Goal: Information Seeking & Learning: Learn about a topic

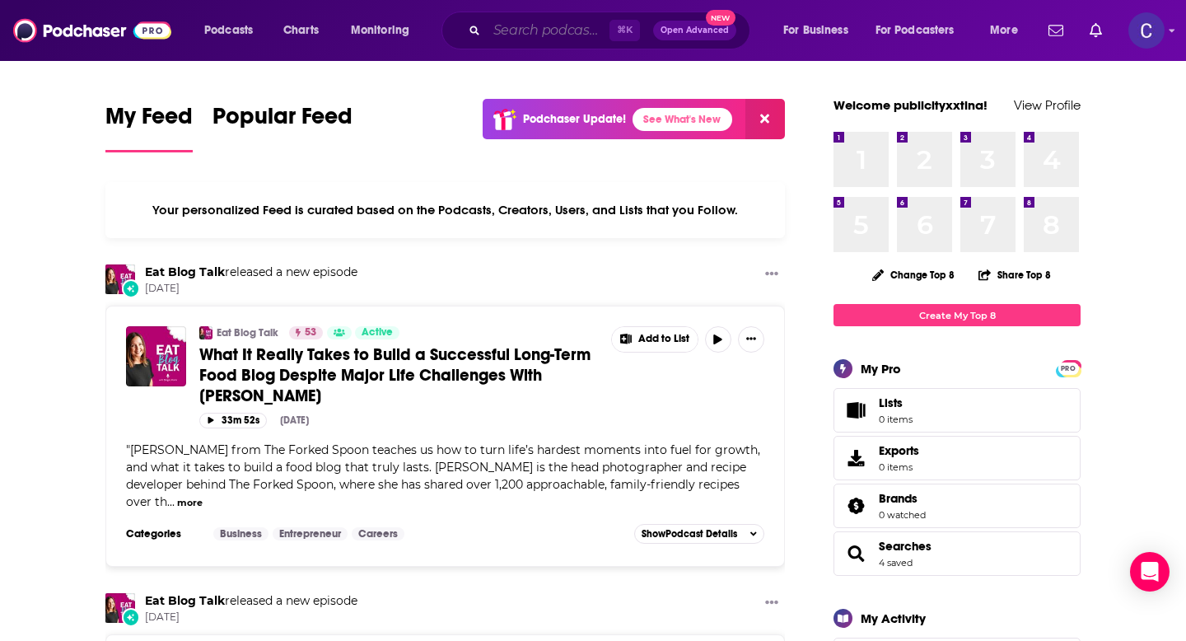
click at [553, 23] on input "Search podcasts, credits, & more..." at bounding box center [548, 30] width 123 height 26
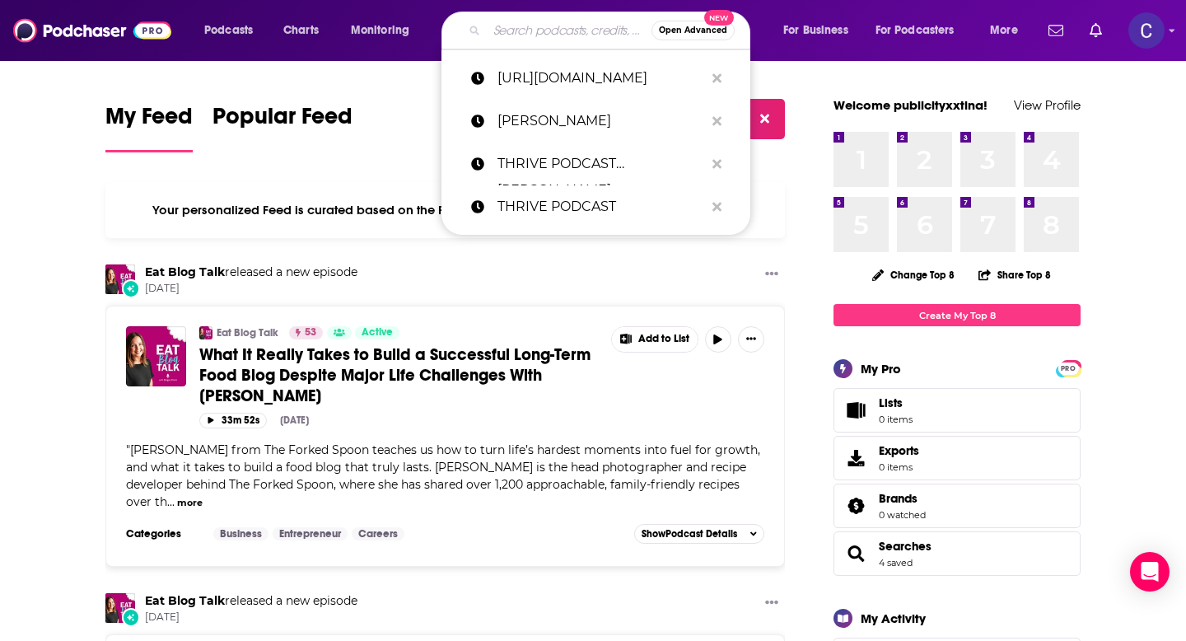
paste input "[URL][DOMAIN_NAME][MEDICAL_DATA]"
type input "[URL][DOMAIN_NAME][MEDICAL_DATA]"
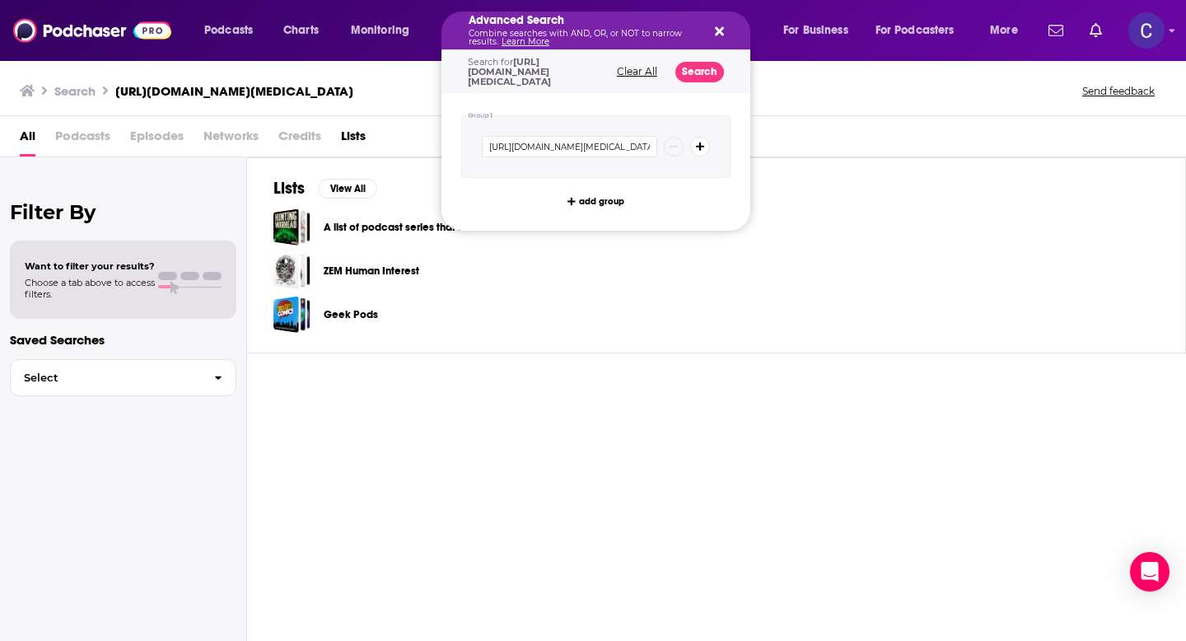
click at [727, 26] on div "Advanced Search Combine searches with AND, OR, or NOT to narrow results. Learn …" at bounding box center [595, 31] width 309 height 38
click at [722, 28] on icon "Search podcasts, credits, & more..." at bounding box center [719, 31] width 9 height 9
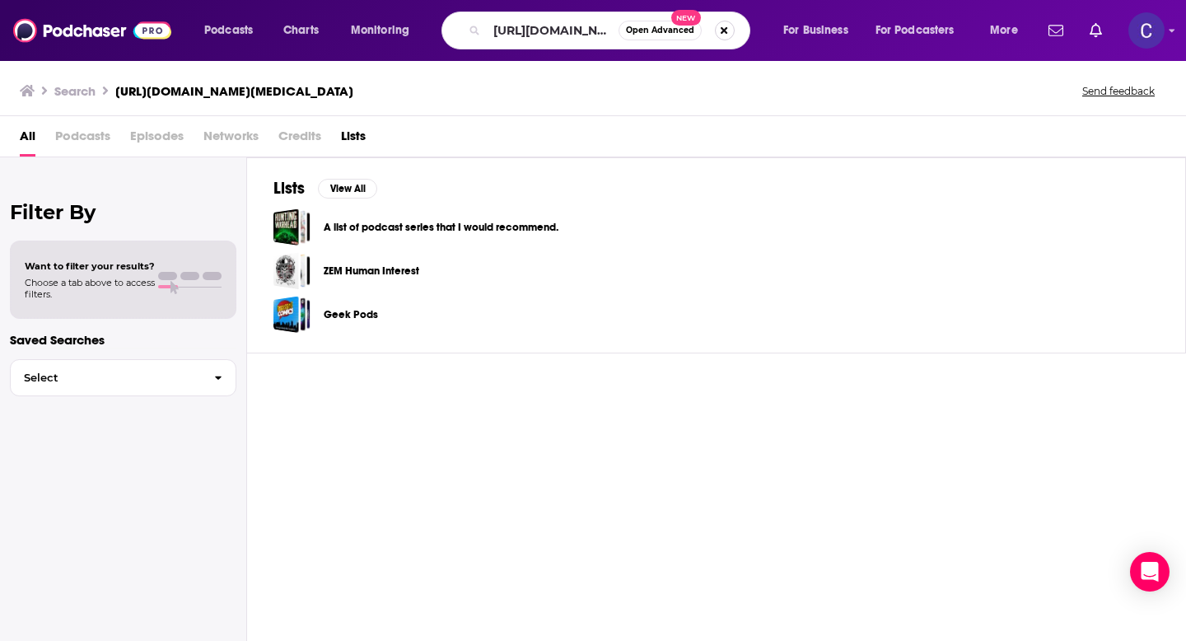
click at [725, 34] on button "Search podcasts, credits, & more..." at bounding box center [725, 31] width 20 height 20
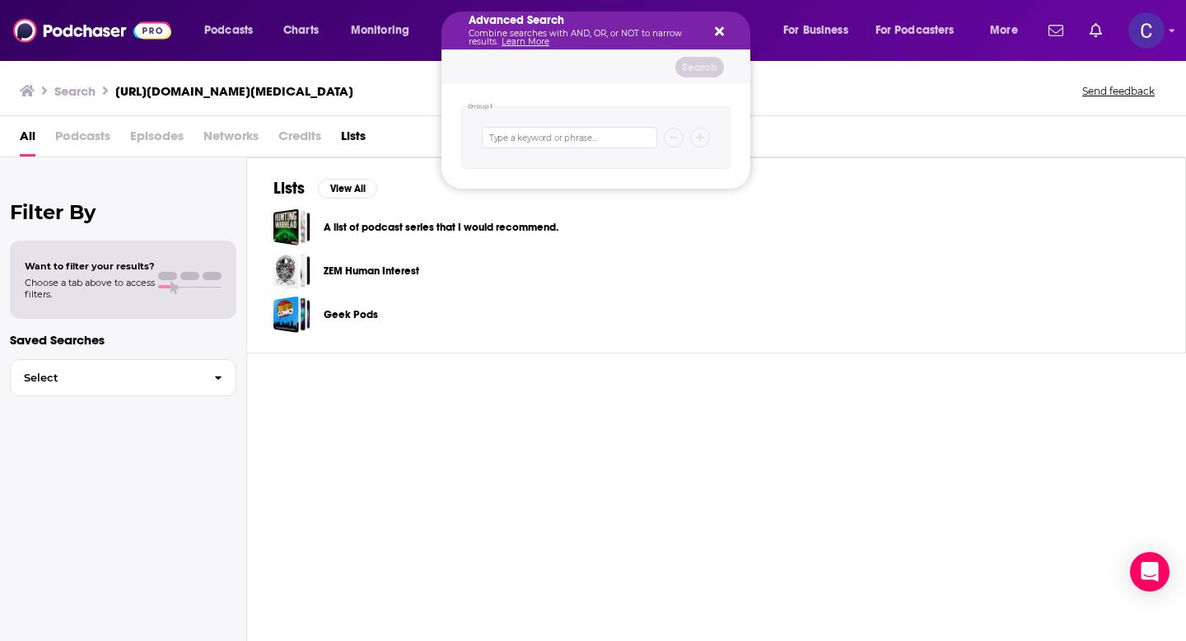
click at [721, 27] on icon "Search podcasts, credits, & more..." at bounding box center [719, 31] width 9 height 9
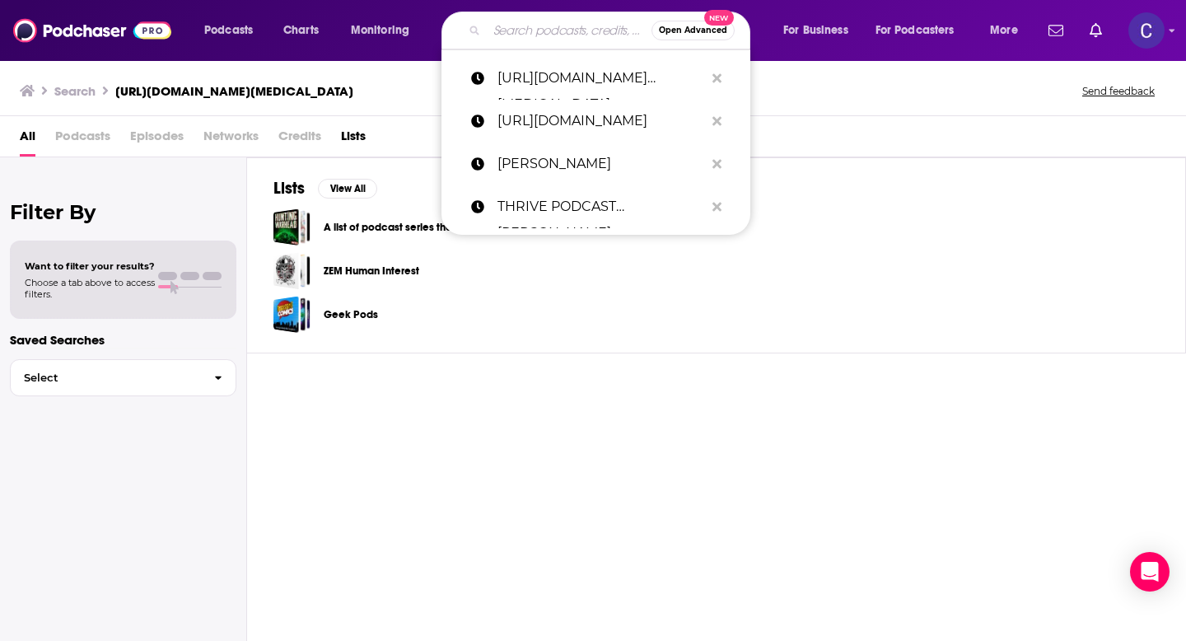
click at [528, 23] on input "Search podcasts, credits, & more..." at bounding box center [569, 30] width 165 height 26
paste input "[MEDICAL_DATA] with Confidence"
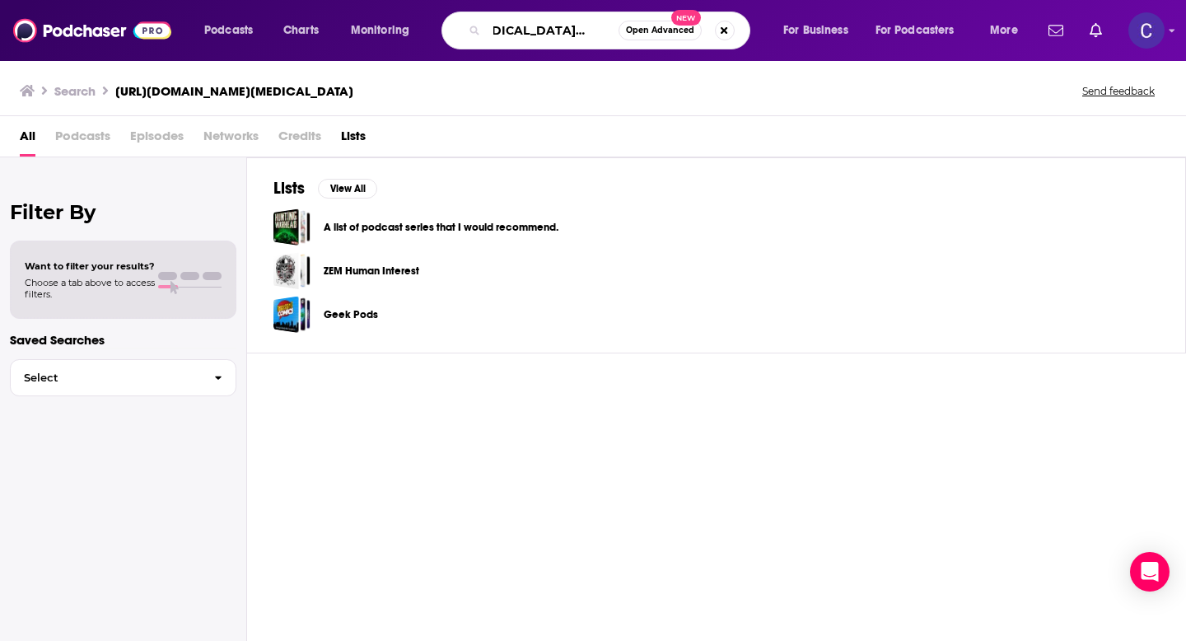
type input "[MEDICAL_DATA] with Confidence"
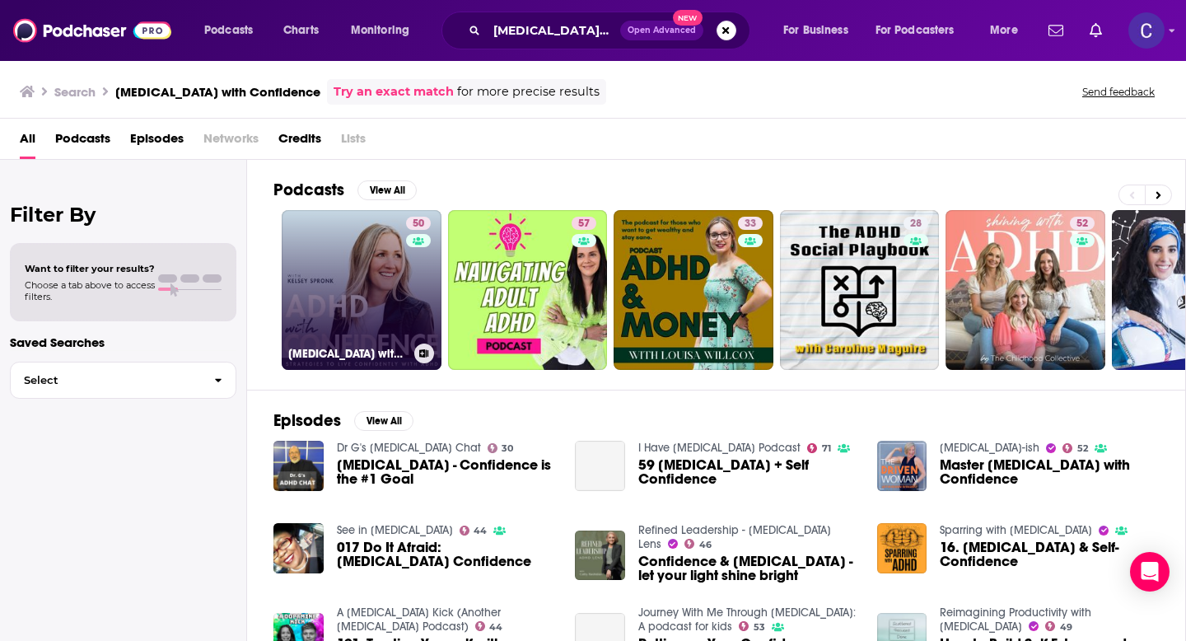
click at [380, 273] on link "50 ADHD with Confidence | ADHD in Women, RSD, Perfectionism & Imposter Syndrome" at bounding box center [362, 290] width 160 height 160
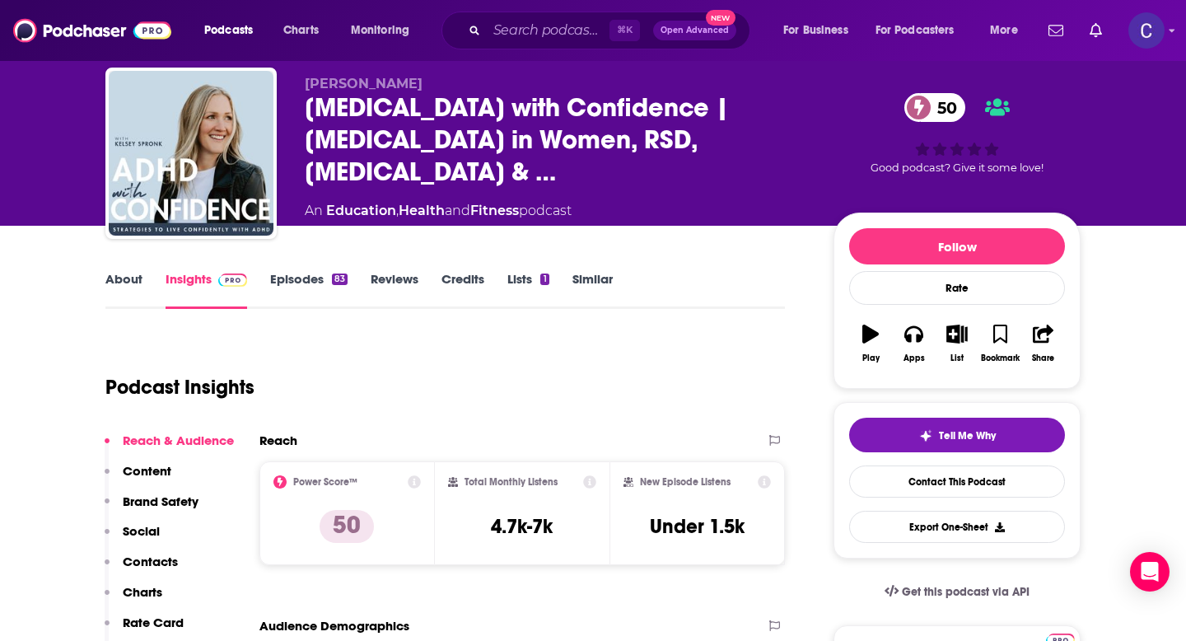
scroll to position [133, 0]
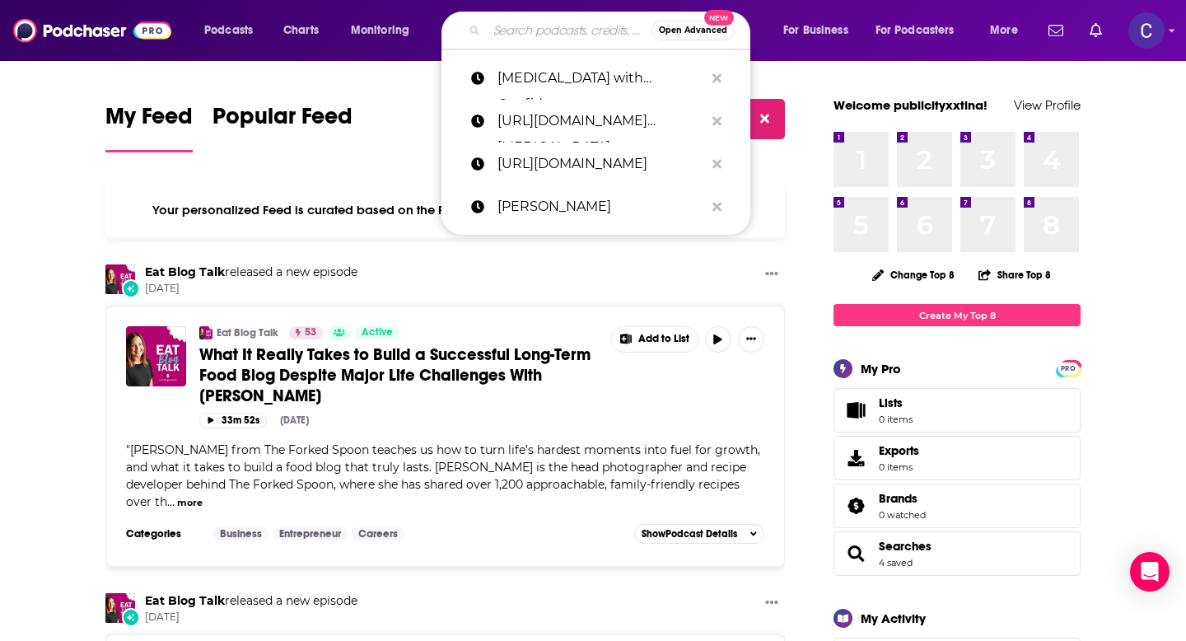
click at [558, 26] on input "Search podcasts, credits, & more..." at bounding box center [569, 30] width 165 height 26
paste input "This Can't Be That Hard"
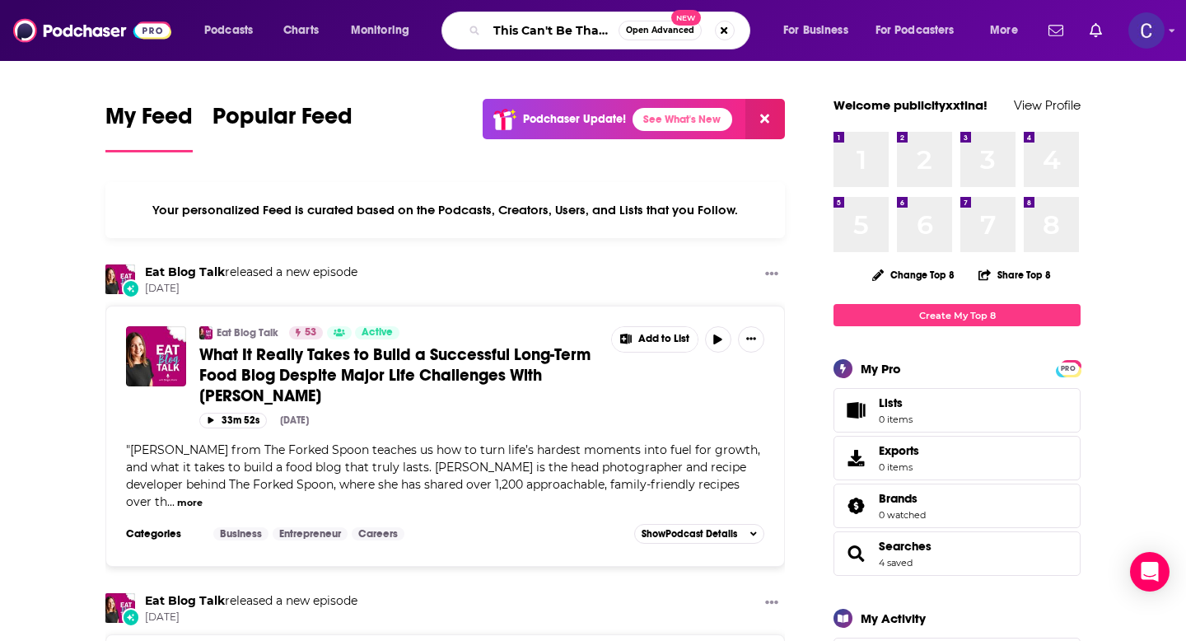
scroll to position [0, 25]
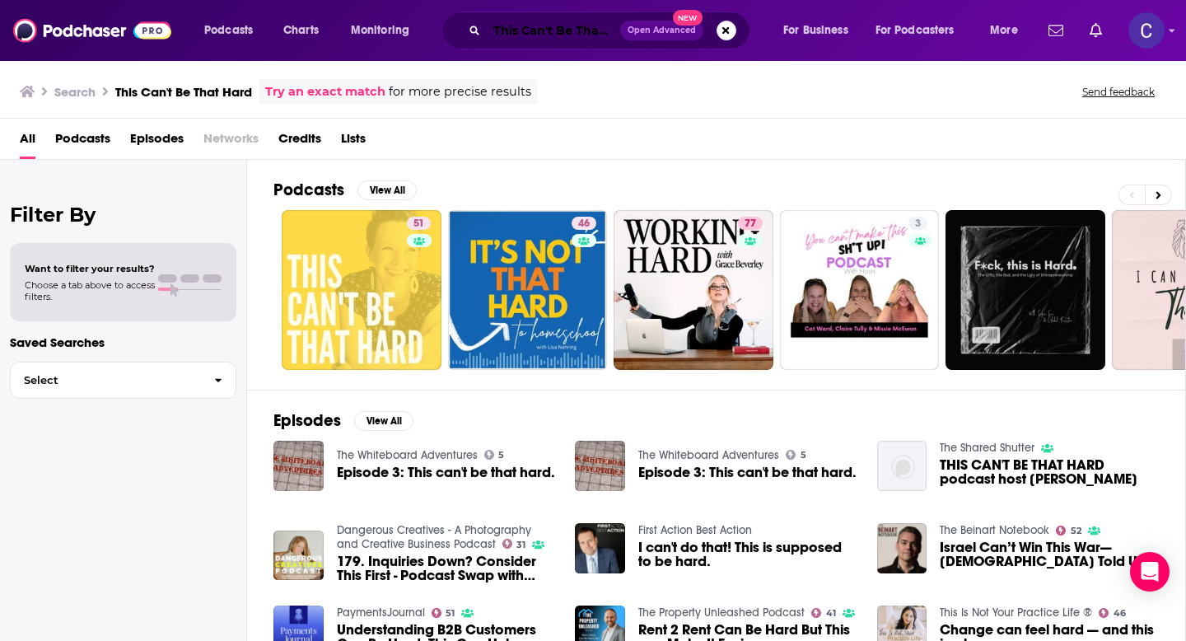
click at [548, 29] on input "This Can't Be That Hard" at bounding box center [553, 30] width 133 height 26
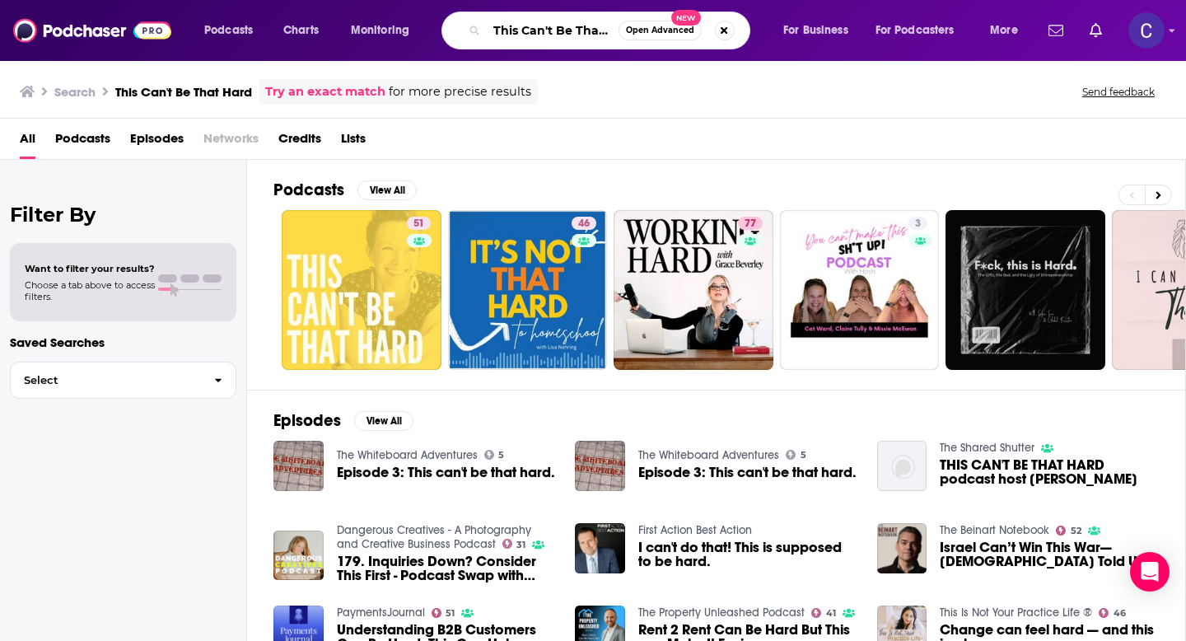
paste input "Craft to Career"
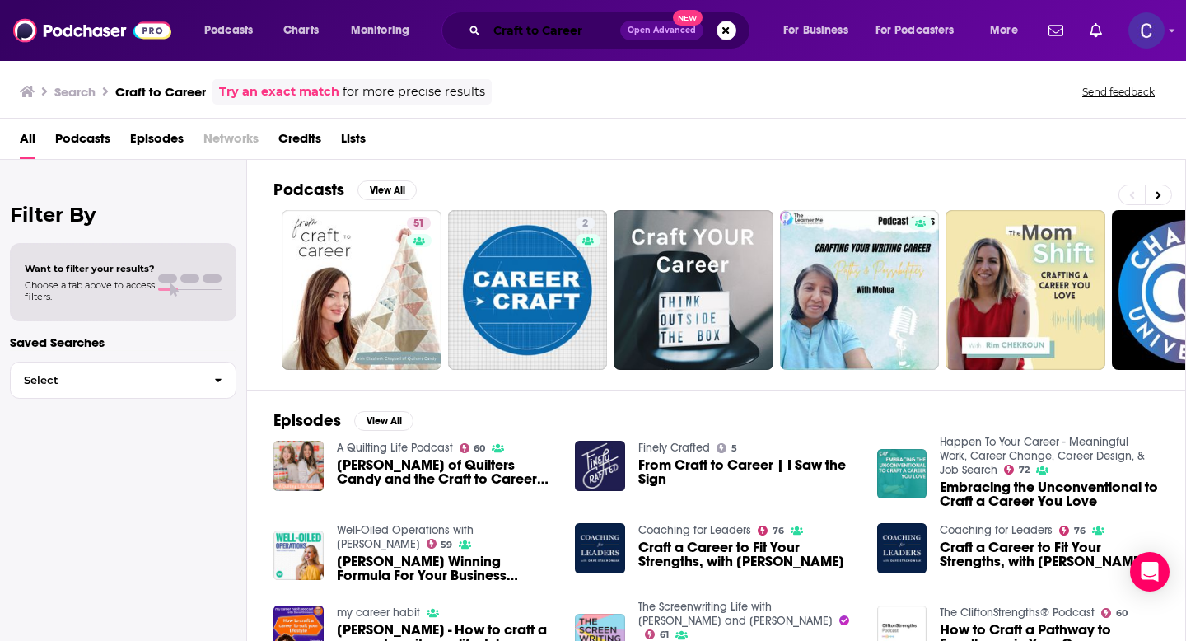
click at [579, 27] on input "Craft to Career" at bounding box center [553, 30] width 133 height 26
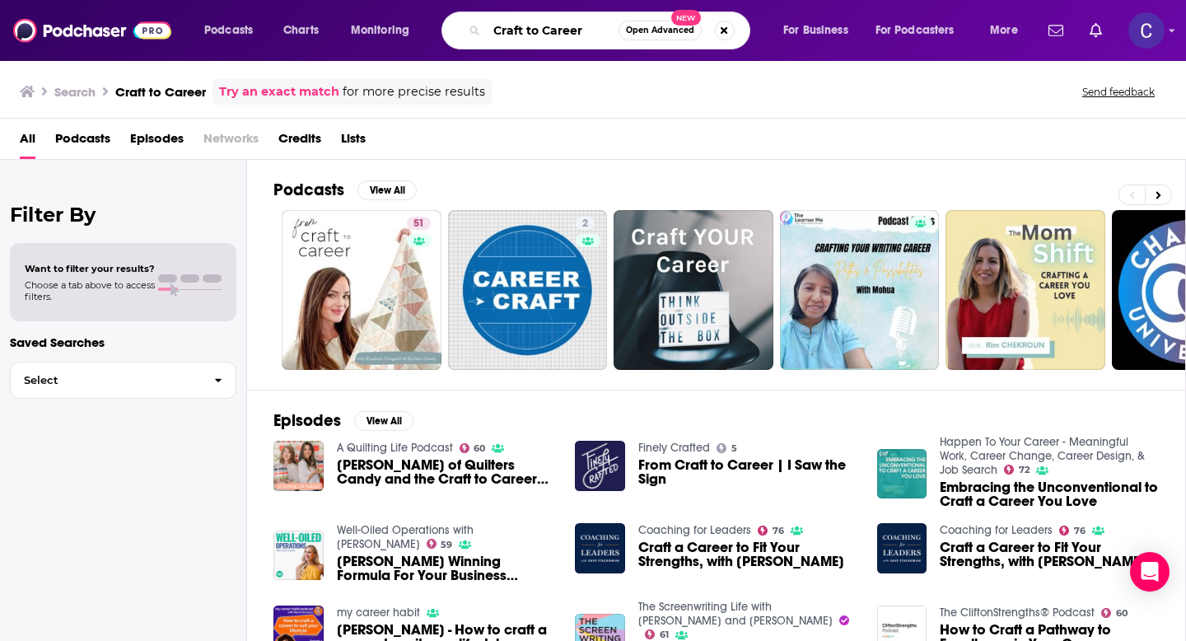
paste input "Pro Organizer Studio"
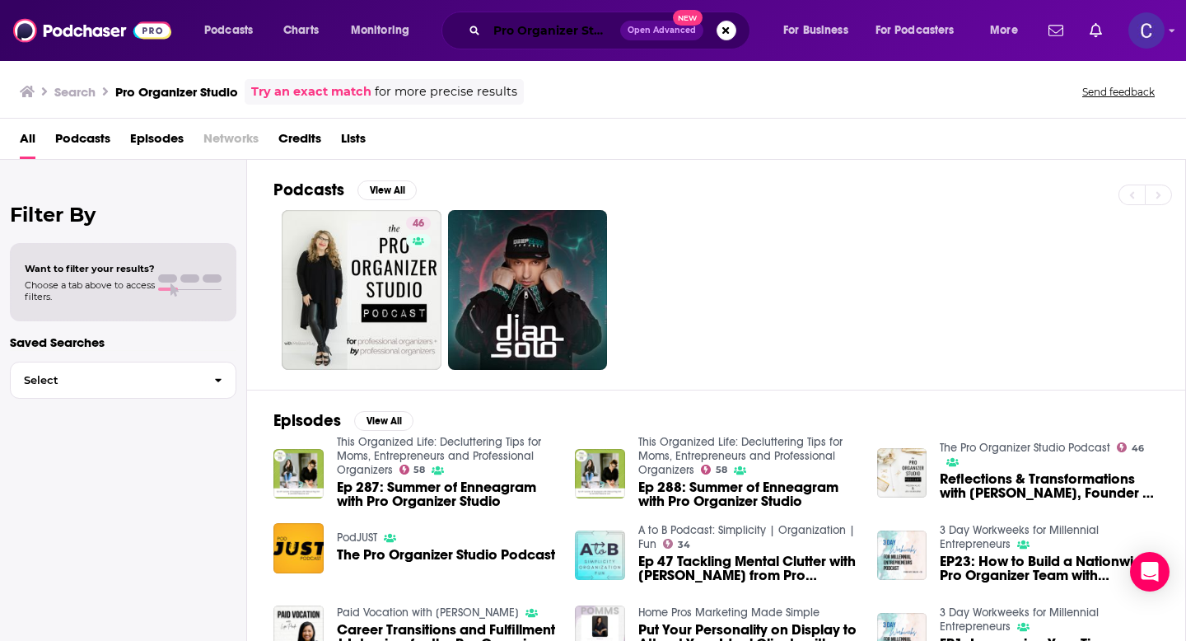
click at [579, 26] on input "Pro Organizer Studio" at bounding box center [553, 30] width 133 height 26
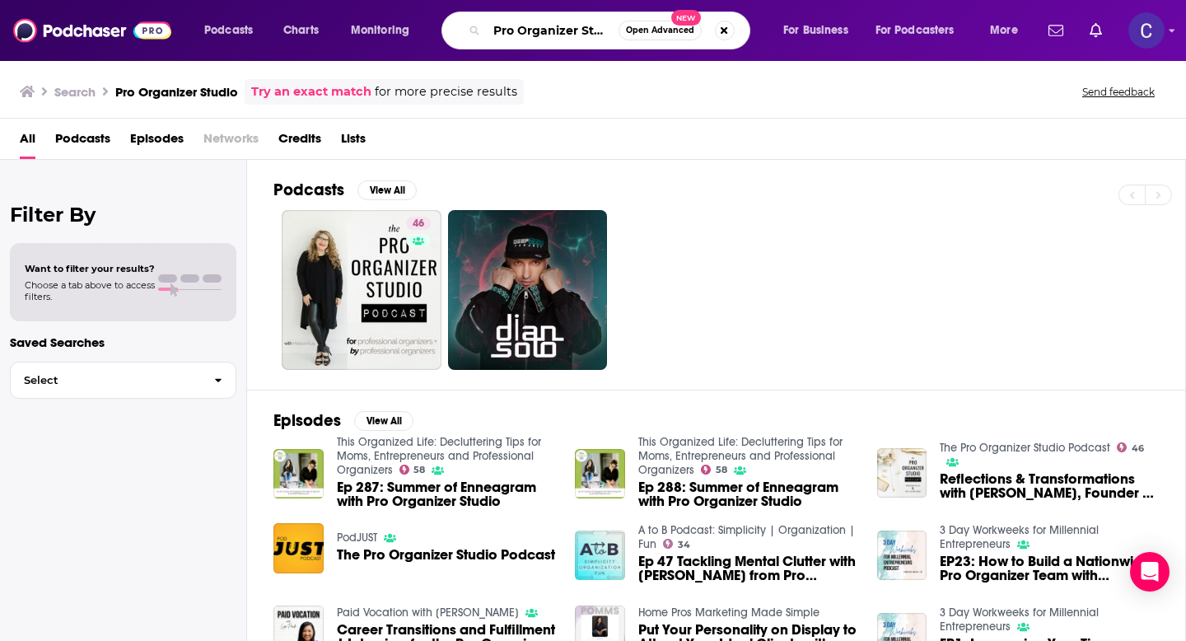
paste input "Business Blasphemy"
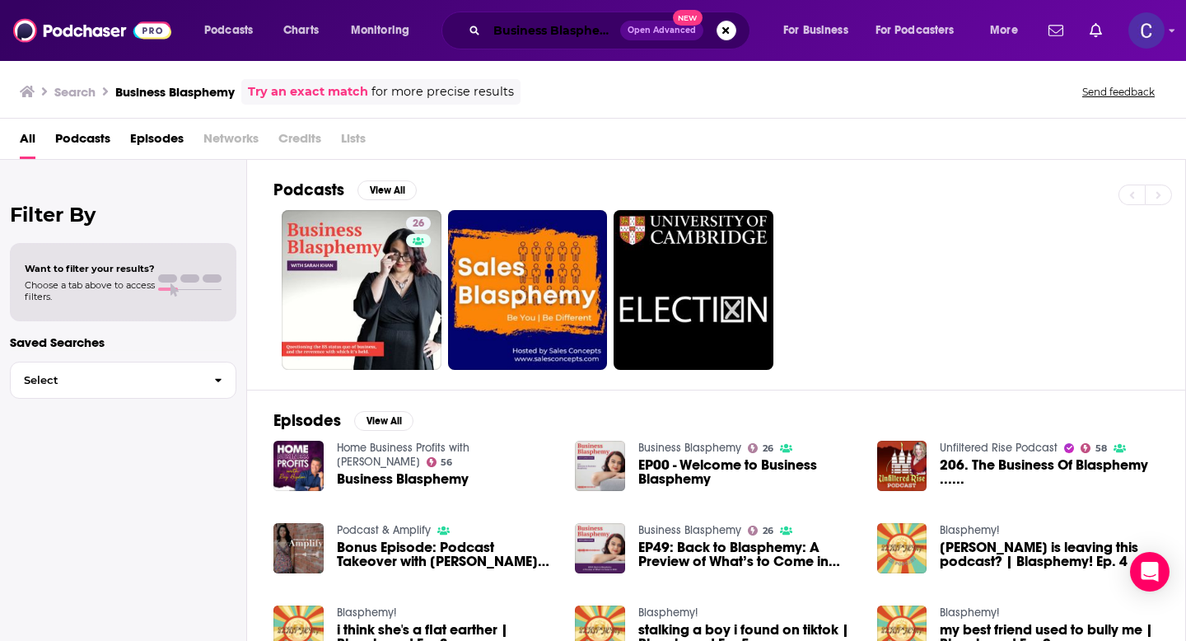
click at [601, 26] on input "Business Blasphemy" at bounding box center [553, 30] width 133 height 26
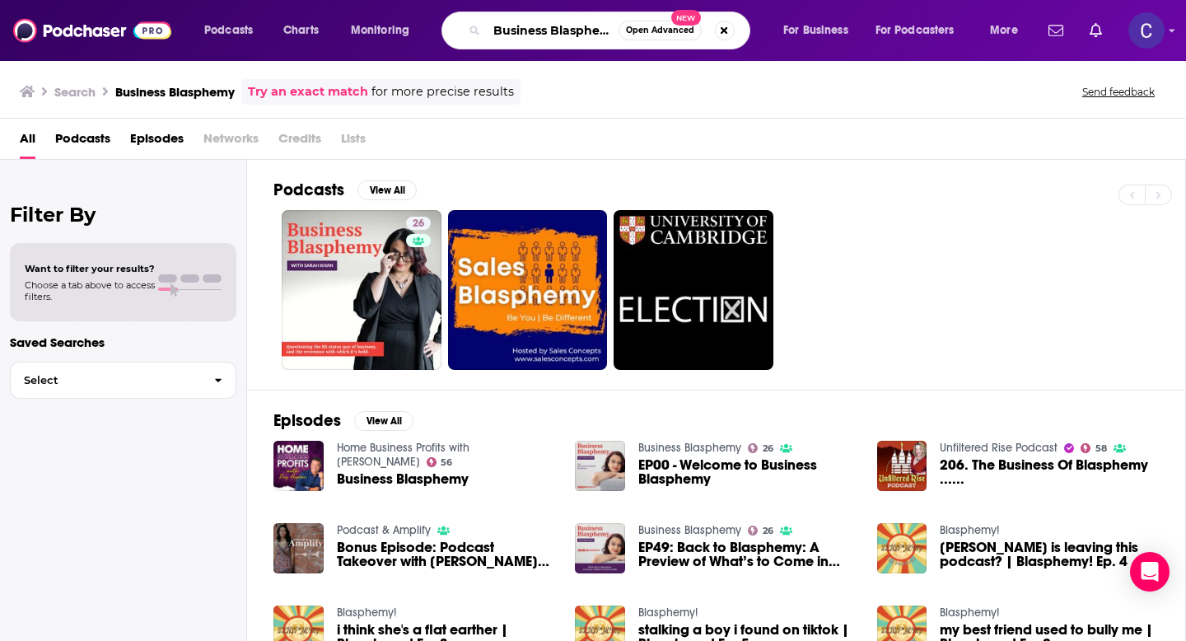
paste input "Money Skills for Therapists"
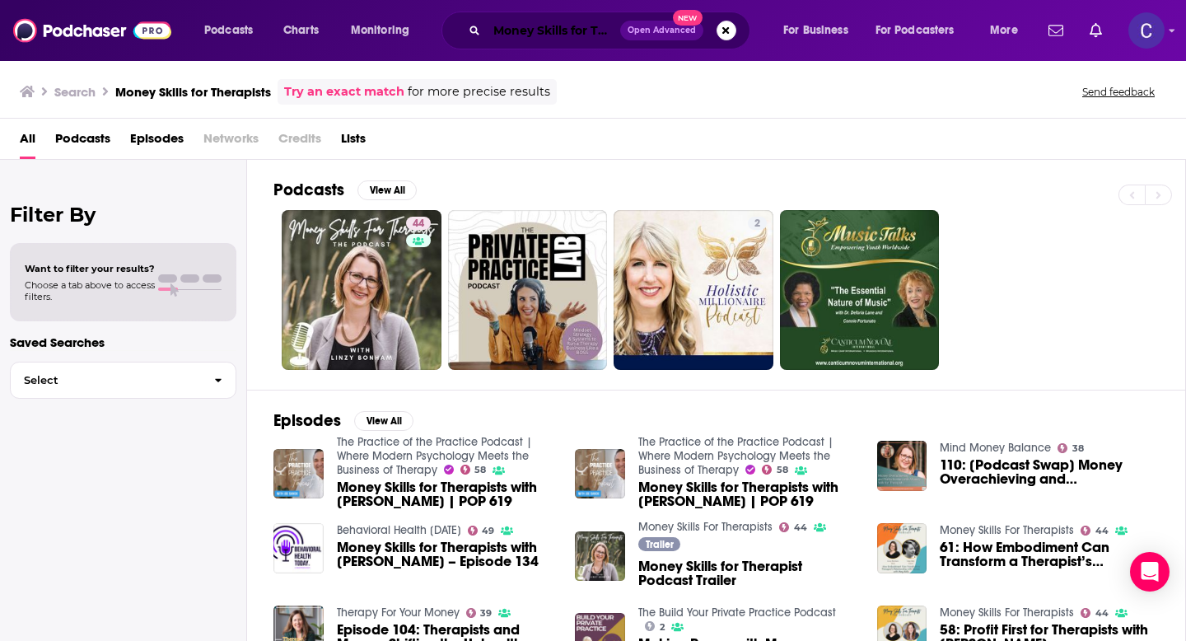
click at [522, 28] on input "Money Skills for Therapists" at bounding box center [553, 30] width 133 height 26
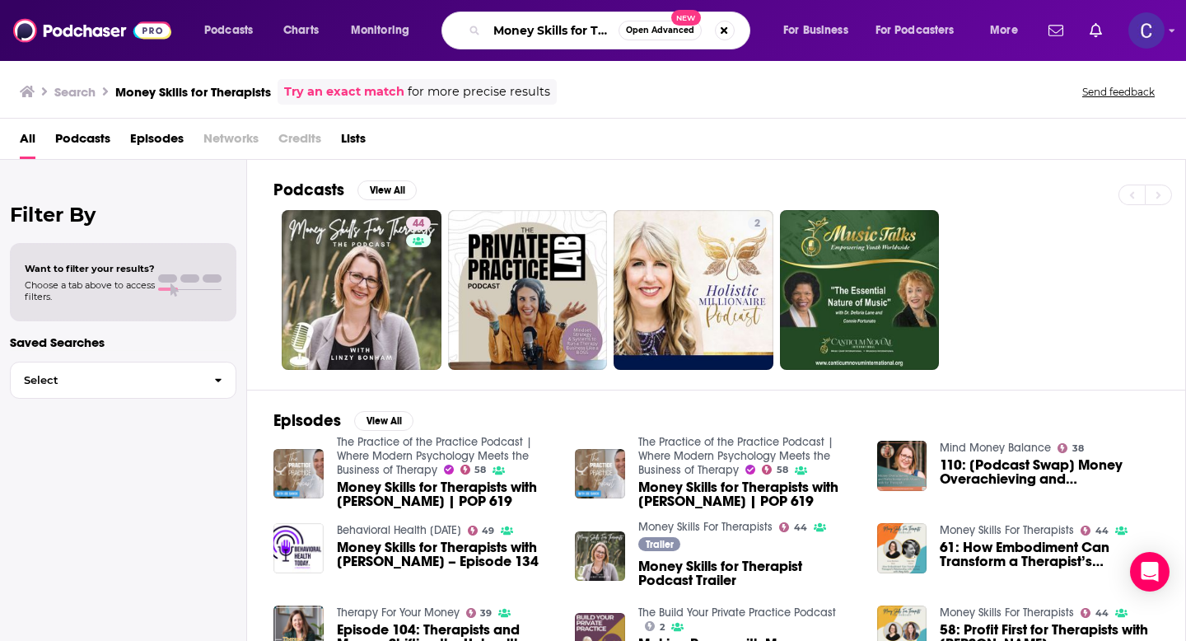
paste input "Crush the Rush"
type input "Crush the Rush"
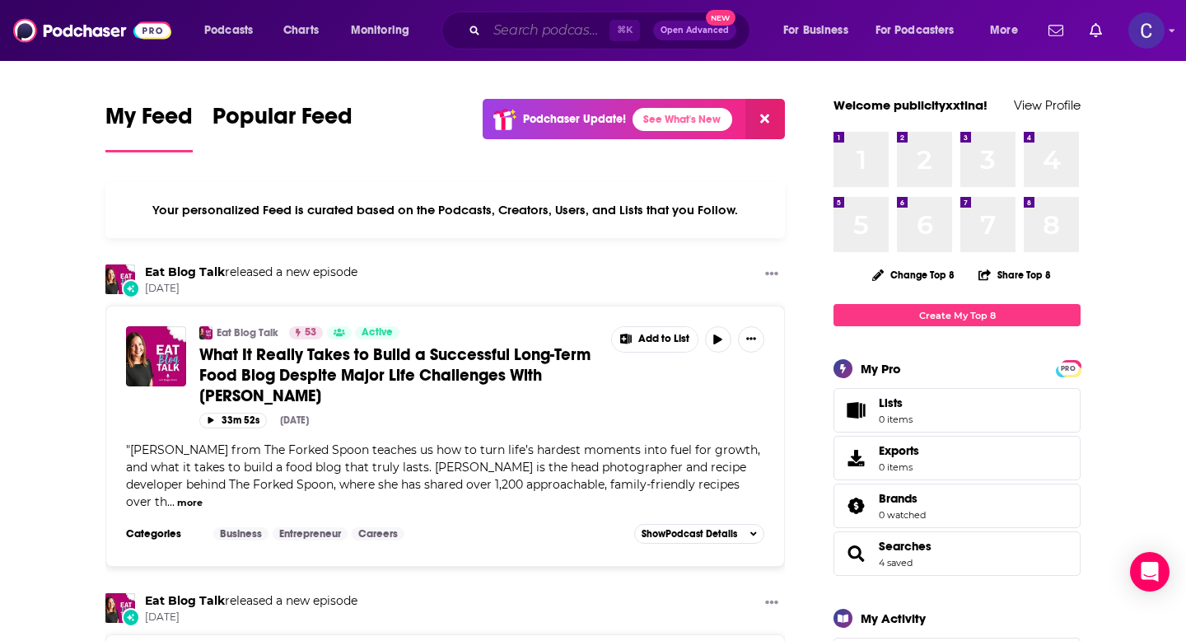
click at [506, 36] on input "Search podcasts, credits, & more..." at bounding box center [548, 30] width 123 height 26
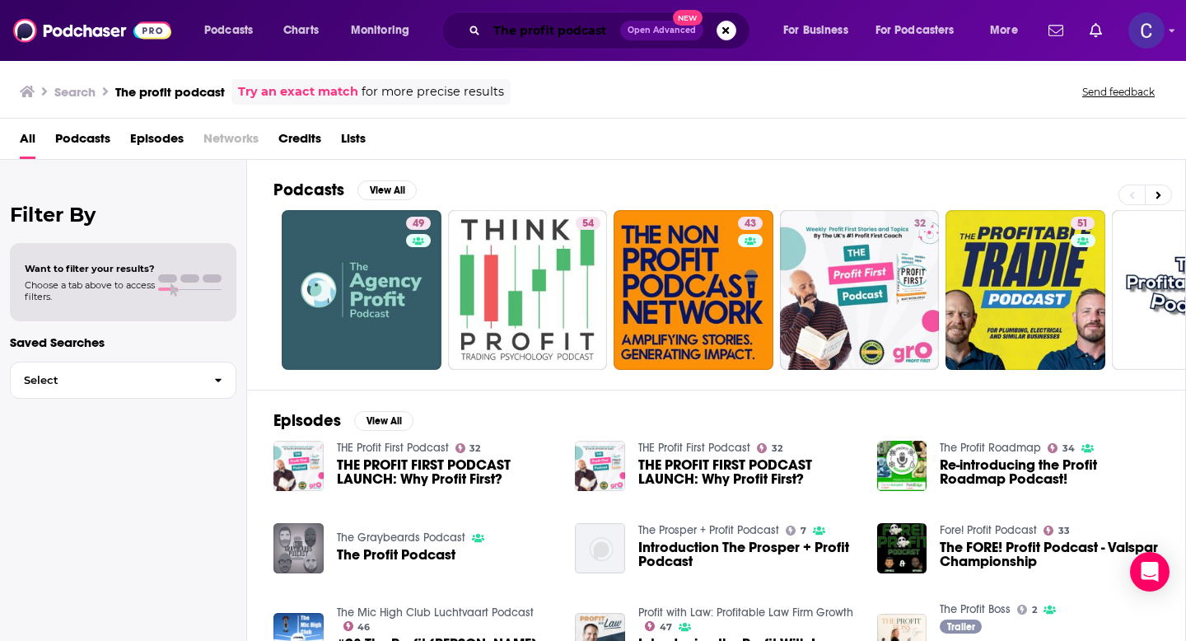
click at [534, 30] on input "The profit podcast" at bounding box center [553, 30] width 133 height 26
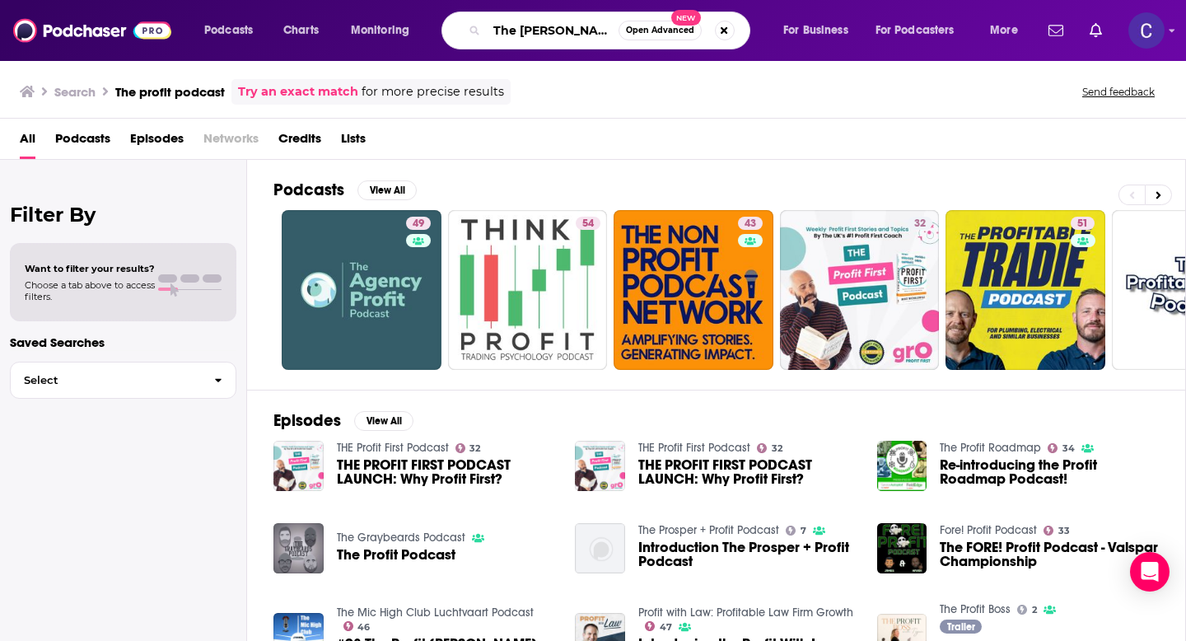
type input "The proffitt podcast"
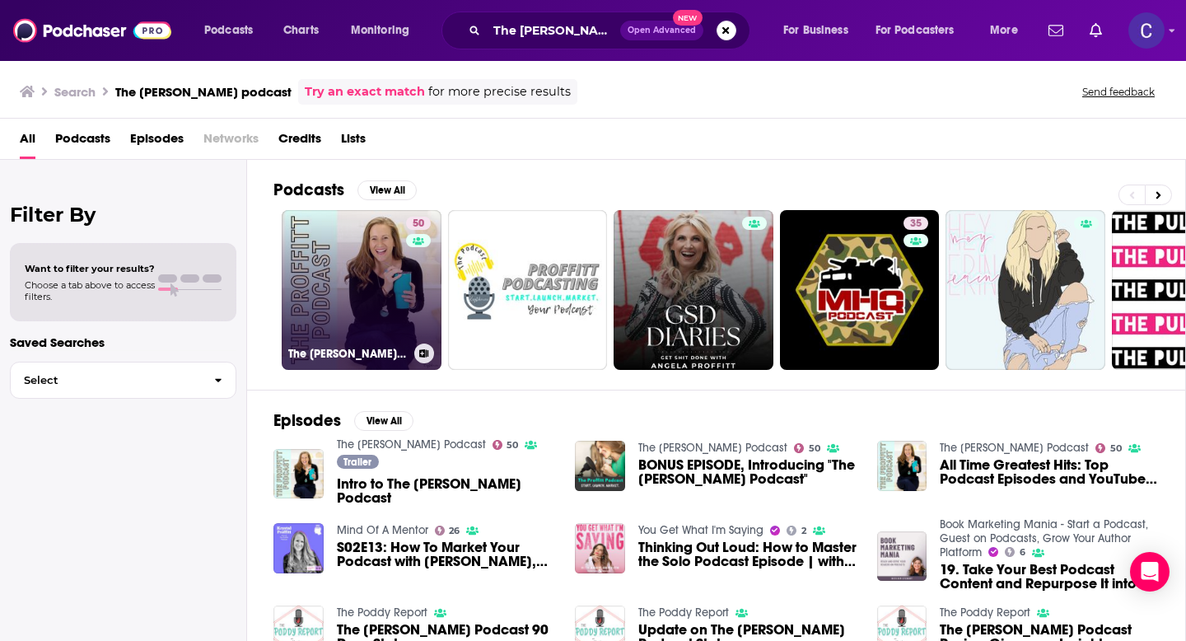
click at [376, 270] on link "50 The Proffitt Podcast" at bounding box center [362, 290] width 160 height 160
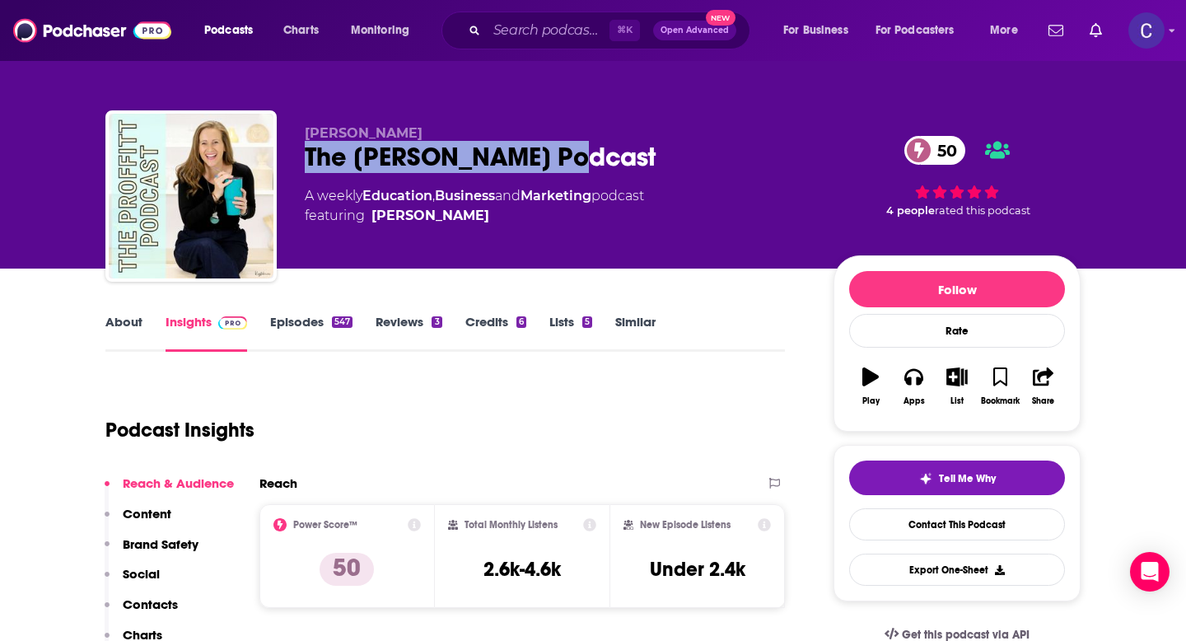
drag, startPoint x: 550, startPoint y: 157, endPoint x: 283, endPoint y: 157, distance: 266.8
click at [282, 157] on div "Krystal Proffitt The Proffitt Podcast 50 A weekly Education , Business and Mark…" at bounding box center [592, 199] width 975 height 178
copy h2 "The Proffitt Podcast"
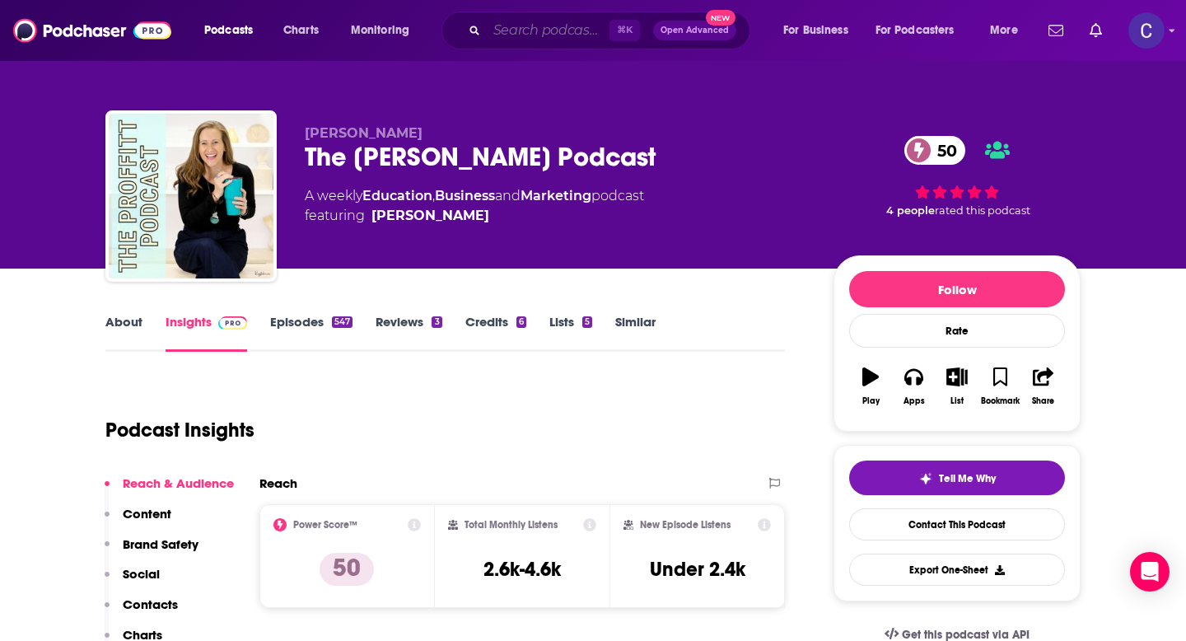
click at [505, 27] on input "Search podcasts, credits, & more..." at bounding box center [548, 30] width 123 height 26
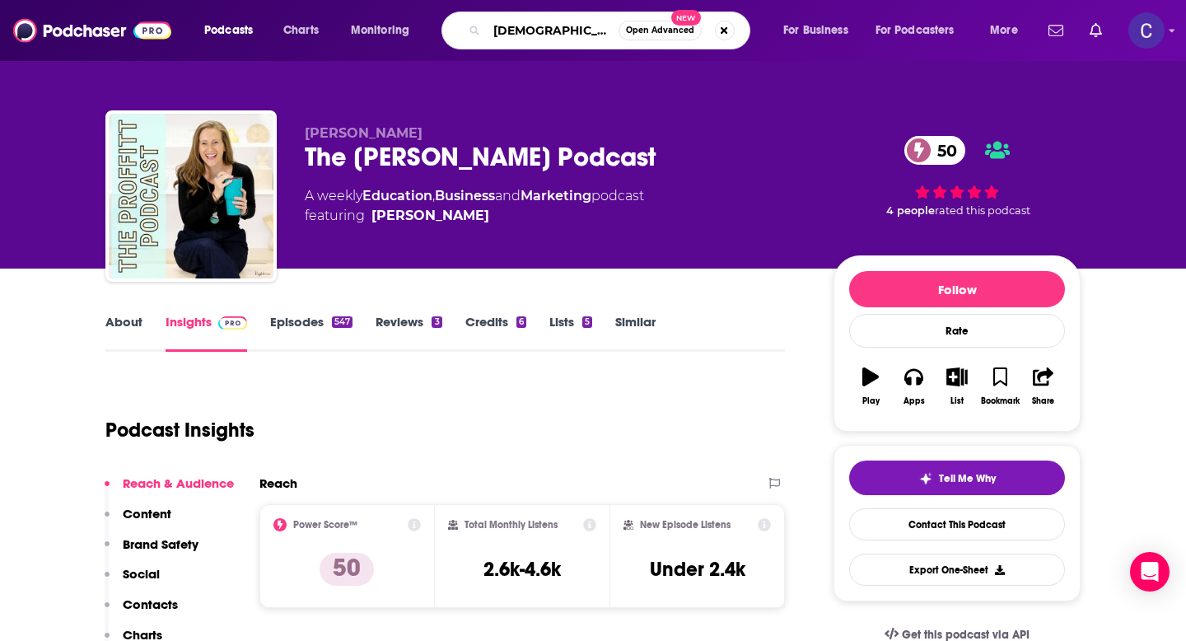
type input "female empowered"
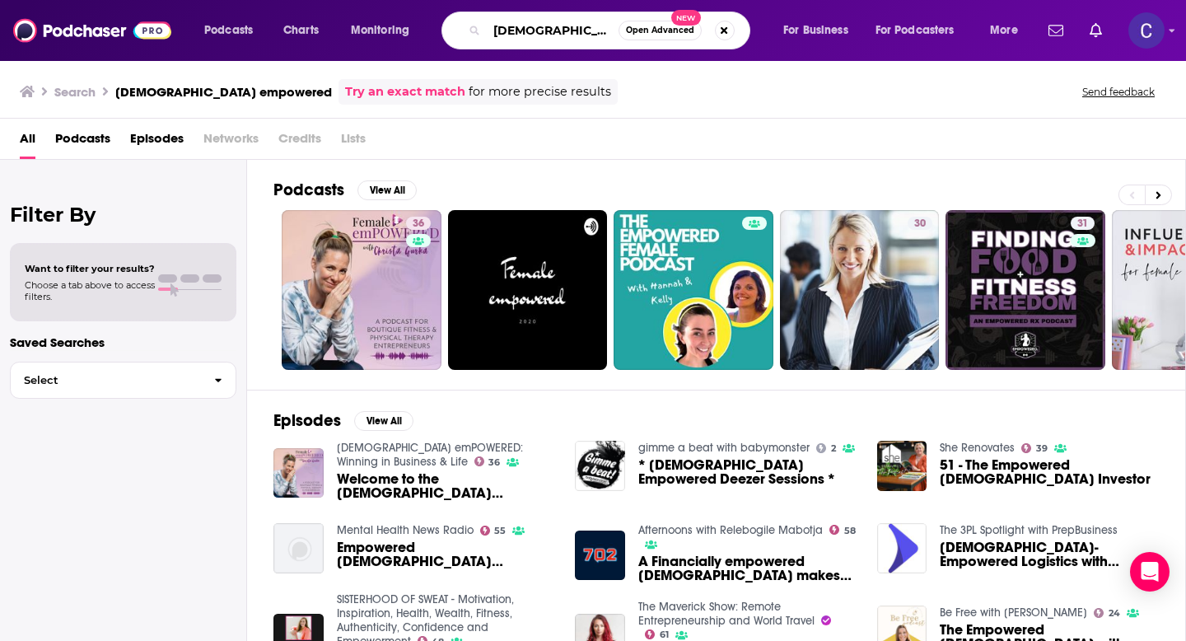
click at [599, 32] on input "female empowered" at bounding box center [553, 30] width 132 height 26
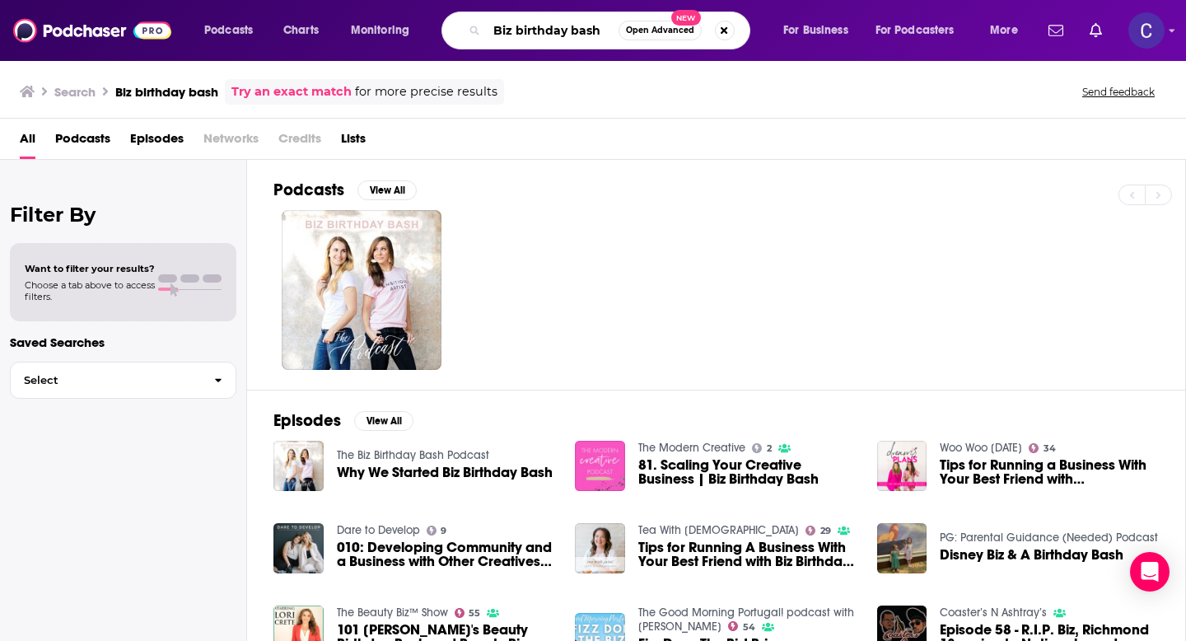
click at [514, 29] on input "Biz birthday bash" at bounding box center [553, 30] width 132 height 26
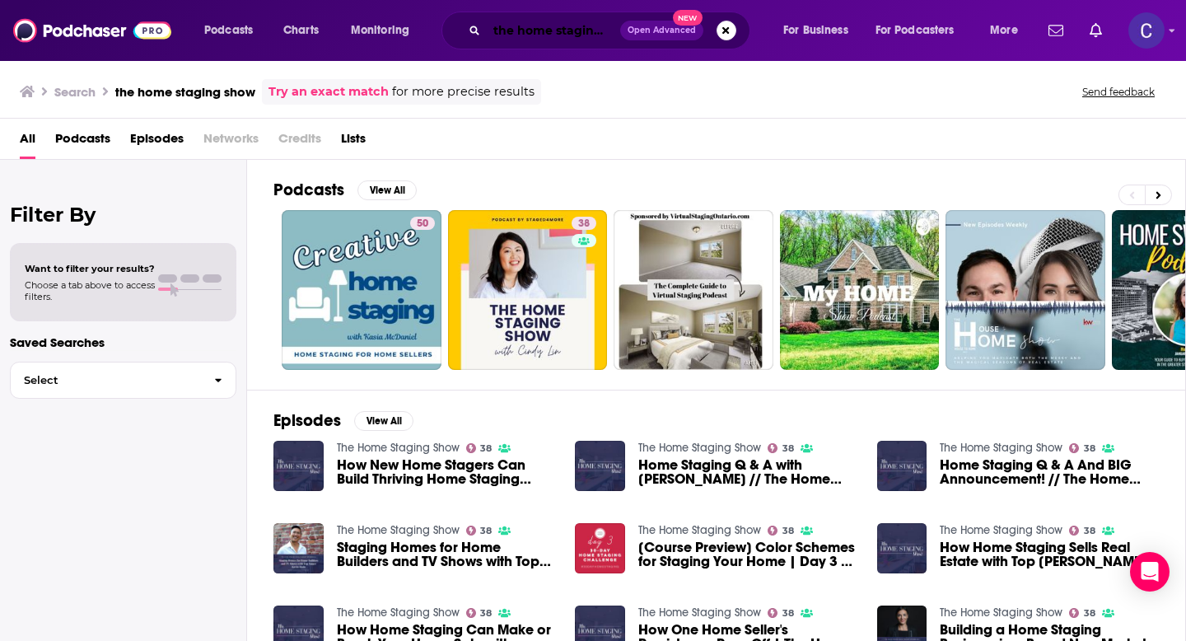
click at [556, 25] on input "the home staging show" at bounding box center [553, 30] width 133 height 26
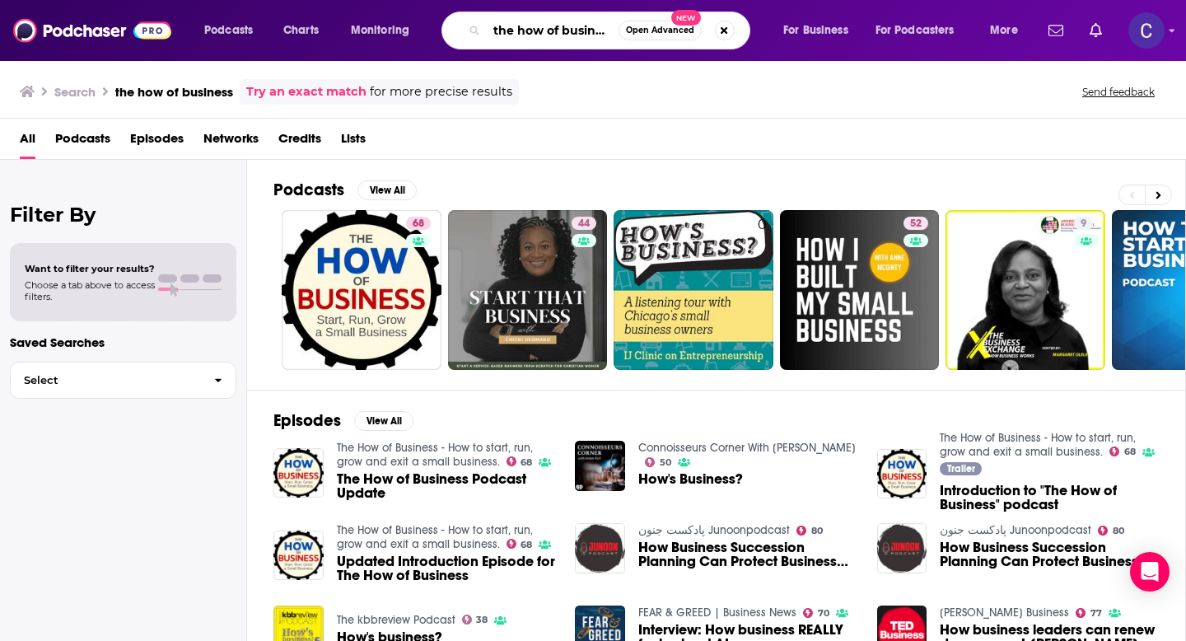
click at [539, 26] on input "the how of business" at bounding box center [553, 30] width 132 height 26
type input "the how of busineth"
click at [725, 30] on button "Search podcasts, credits, & more..." at bounding box center [725, 31] width 20 height 20
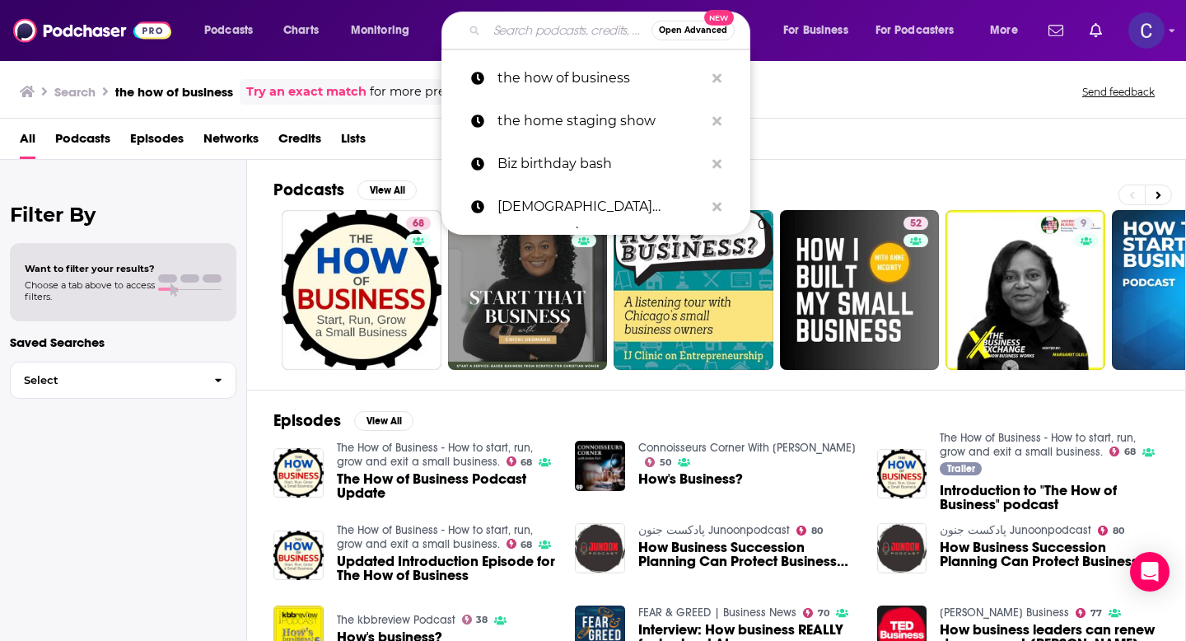
click at [564, 26] on input "Search podcasts, credits, & more..." at bounding box center [569, 30] width 165 height 26
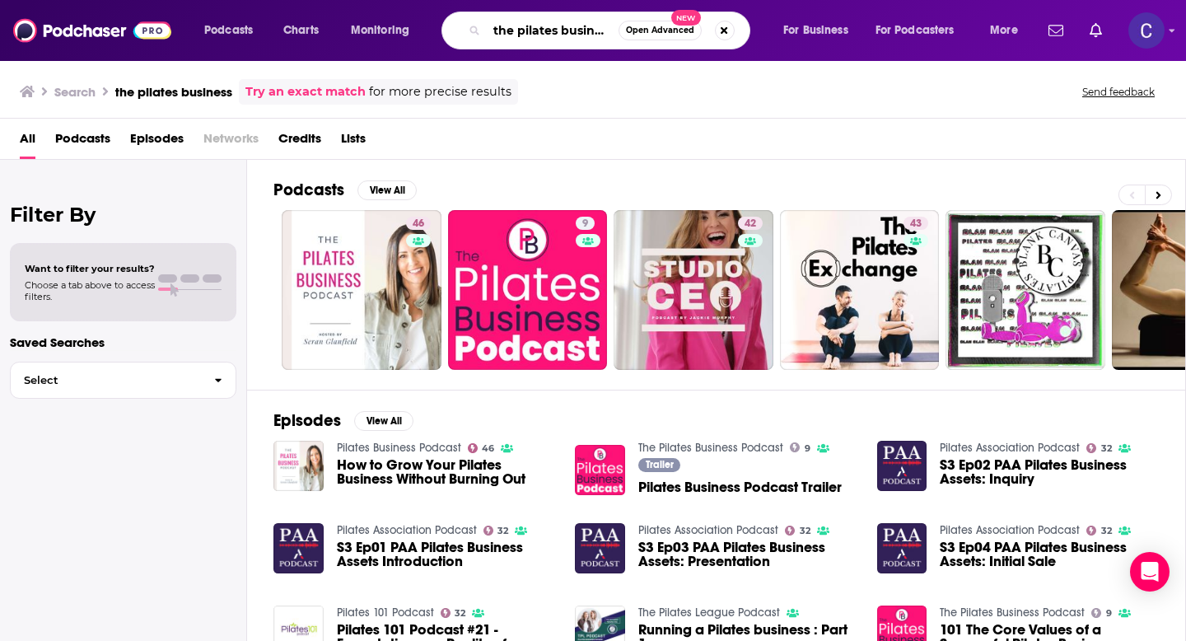
click at [595, 30] on input "the pilates business" at bounding box center [553, 30] width 132 height 26
paste input "The Esthetician Podcast"
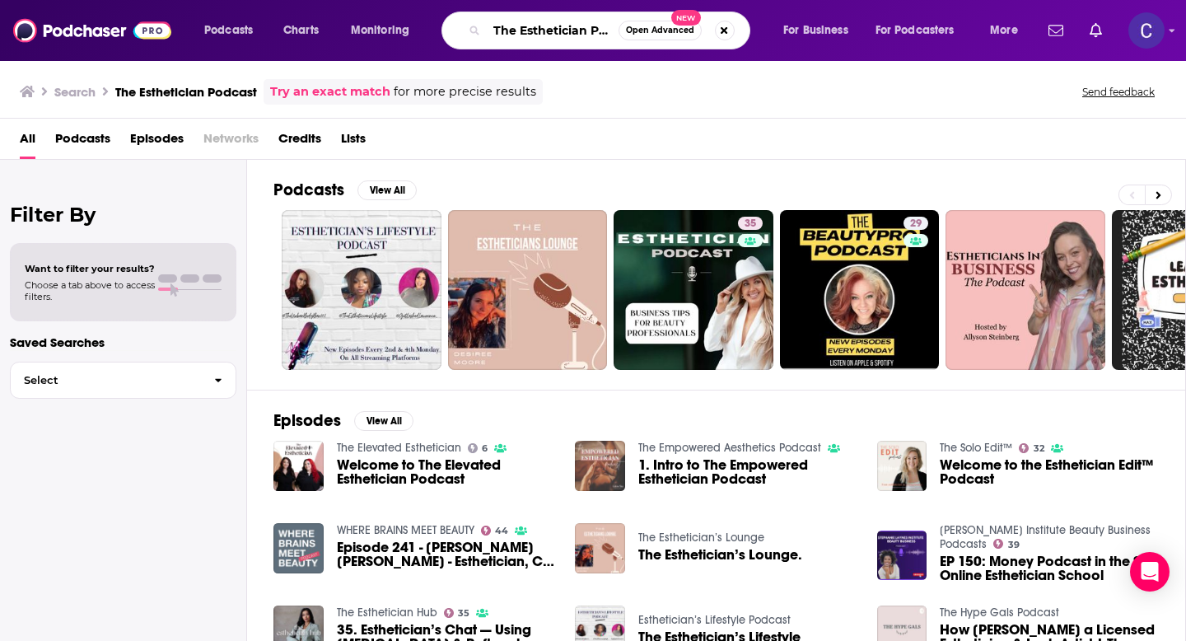
click at [562, 32] on input "The Esthetician Podcast" at bounding box center [553, 30] width 132 height 26
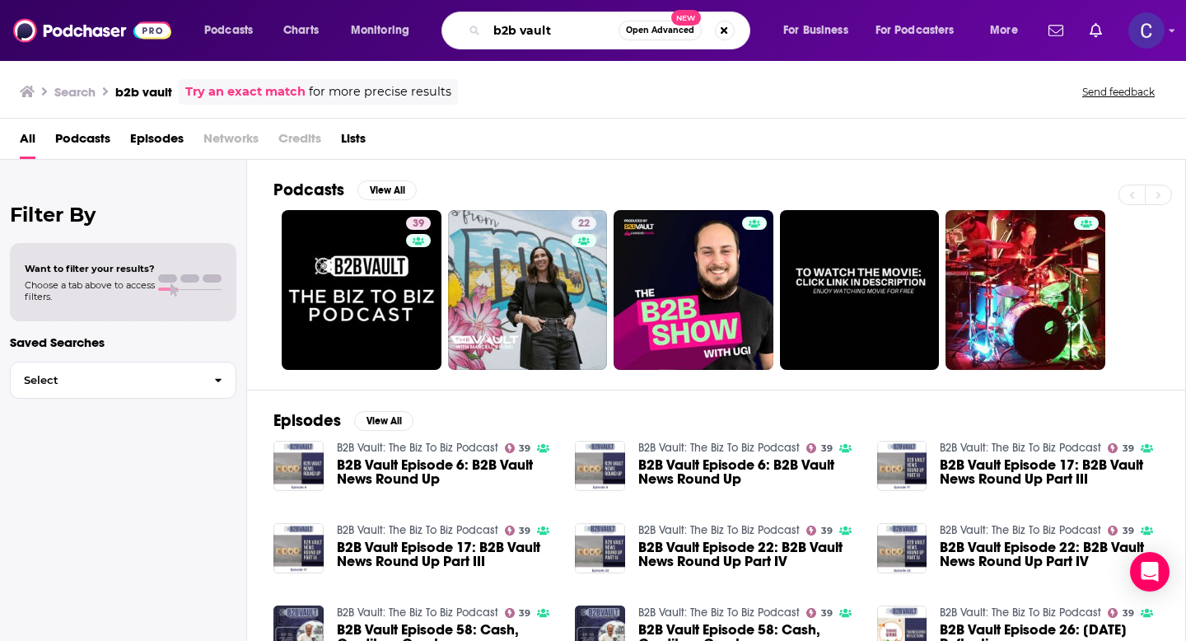
click at [577, 37] on input "b2b vault" at bounding box center [553, 30] width 132 height 26
drag, startPoint x: 576, startPoint y: 28, endPoint x: 434, endPoint y: 28, distance: 141.6
click at [434, 28] on div "Podcasts Charts Monitoring b2b vault Open Advanced New For Business For Podcast…" at bounding box center [613, 31] width 841 height 38
type input "eat blog talk"
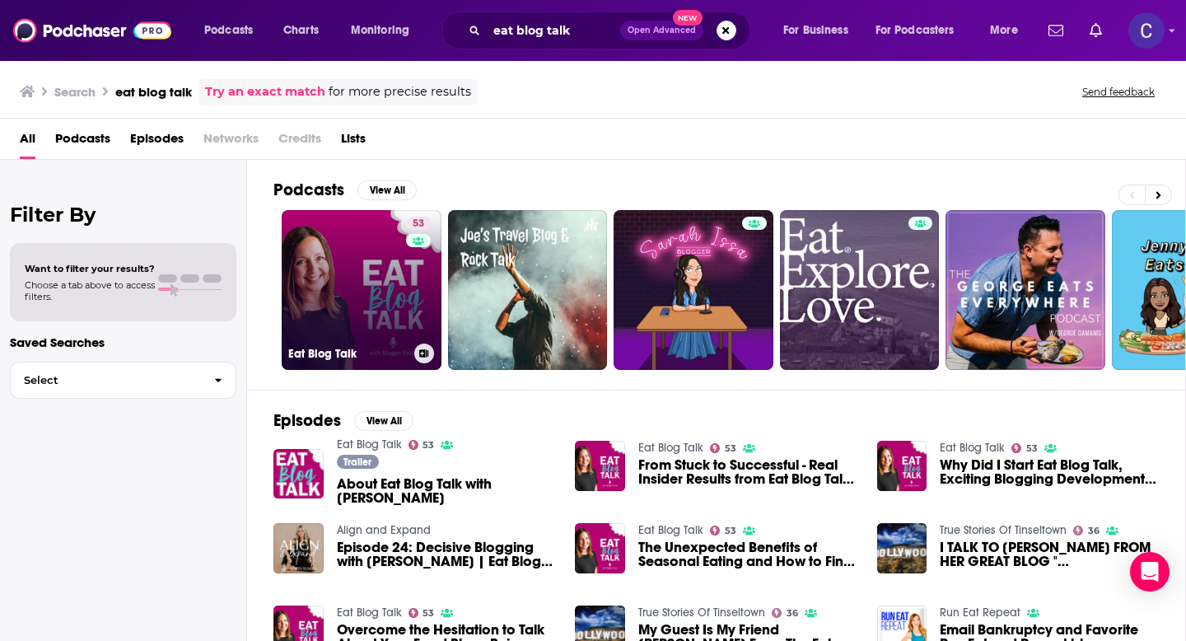
click at [353, 305] on link "53 Eat Blog Talk" at bounding box center [362, 290] width 160 height 160
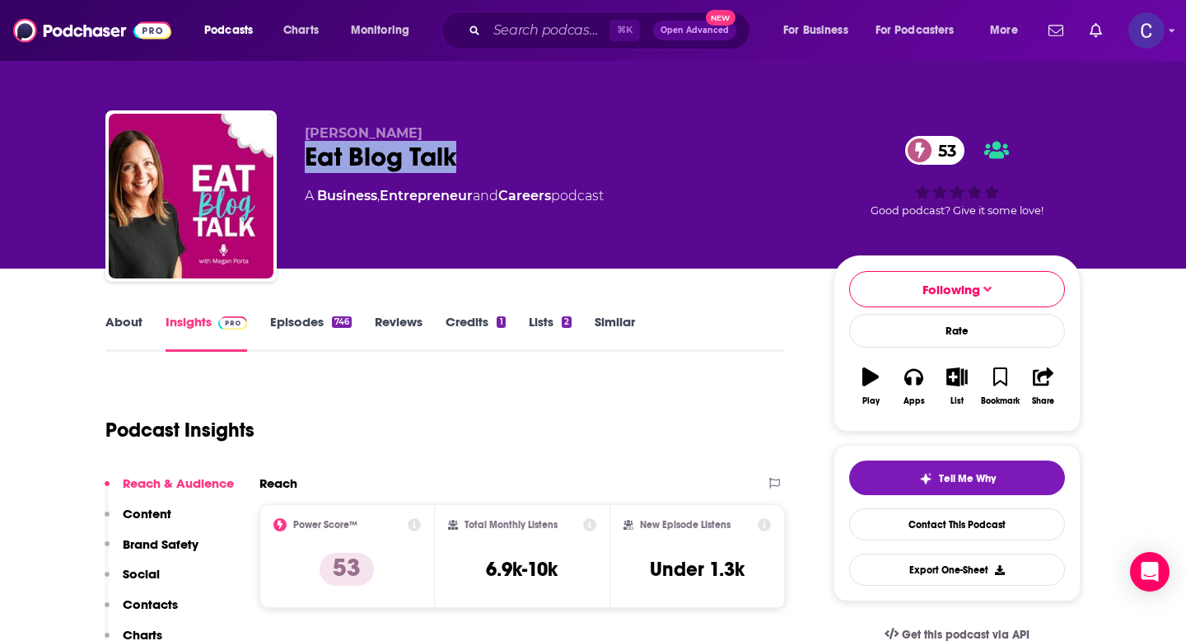
drag, startPoint x: 475, startPoint y: 155, endPoint x: 301, endPoint y: 155, distance: 173.8
click at [301, 155] on div "Megan Porta Eat Blog Talk 53 A Business , Entrepreneur and Careers podcast 53 G…" at bounding box center [592, 199] width 975 height 178
copy h2 "Eat Blog Talk"
